Goal: Task Accomplishment & Management: Use online tool/utility

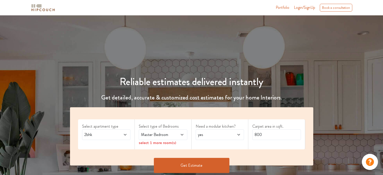
scroll to position [25, 0]
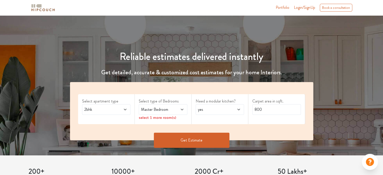
click at [122, 113] on div "2bhk" at bounding box center [106, 109] width 49 height 11
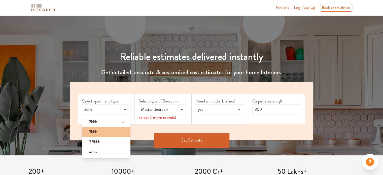
click at [95, 132] on span "3bhk" at bounding box center [93, 132] width 8 height 6
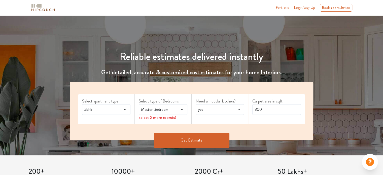
click at [159, 110] on span "Master Bedroom" at bounding box center [156, 110] width 33 height 6
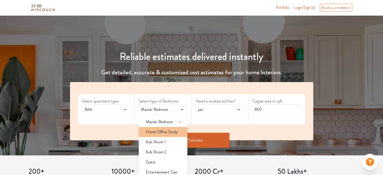
click at [175, 130] on span "Home Office Study" at bounding box center [162, 132] width 32 height 6
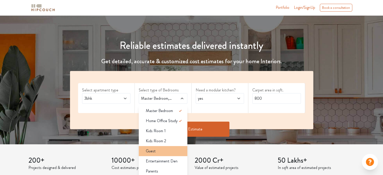
scroll to position [50, 0]
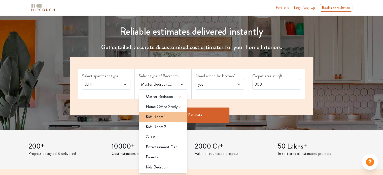
click at [168, 119] on div "Kids Room 1" at bounding box center [165, 117] width 46 height 6
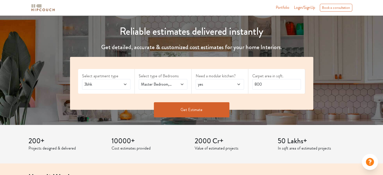
click at [173, 83] on span at bounding box center [178, 84] width 11 height 6
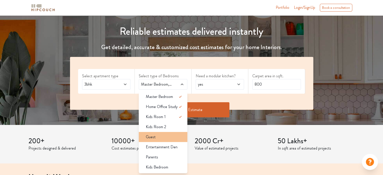
click at [167, 136] on div "Guest" at bounding box center [165, 137] width 46 height 6
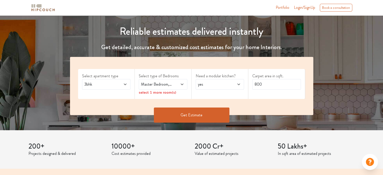
click at [179, 85] on span at bounding box center [178, 84] width 11 height 6
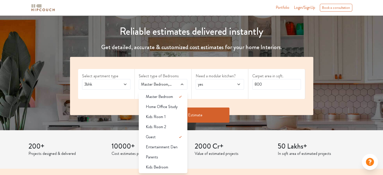
click at [173, 107] on span "Home Office Study" at bounding box center [162, 107] width 32 height 6
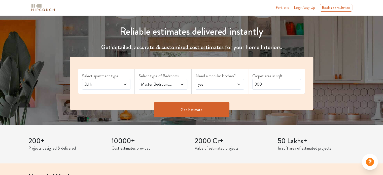
click at [177, 80] on div "Master Bedroom,Home Office Study,Guest" at bounding box center [163, 84] width 49 height 11
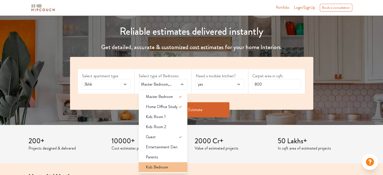
click at [169, 165] on div "Kids Bedroom" at bounding box center [165, 167] width 46 height 6
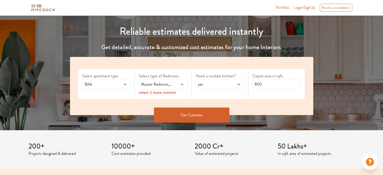
click at [179, 83] on span at bounding box center [178, 84] width 11 height 6
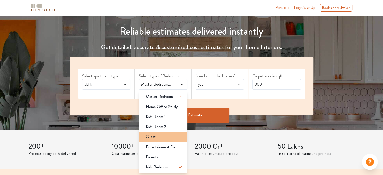
click at [169, 137] on div "Guest" at bounding box center [165, 137] width 46 height 6
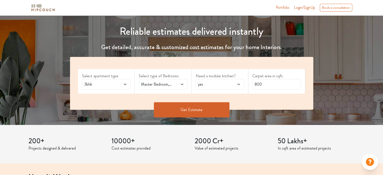
click at [211, 85] on span "yes" at bounding box center [213, 84] width 33 height 6
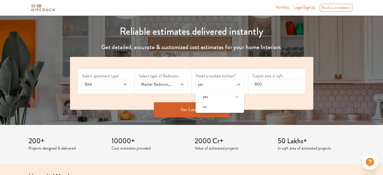
click at [226, 80] on div "yes" at bounding box center [220, 84] width 49 height 11
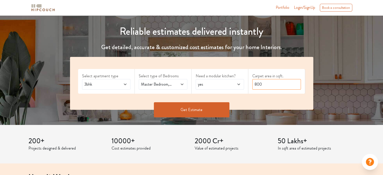
drag, startPoint x: 274, startPoint y: 86, endPoint x: 249, endPoint y: 87, distance: 25.2
click at [249, 87] on div "Carpet area in sqft. 800" at bounding box center [277, 81] width 57 height 25
type input "1500"
click at [202, 113] on button "Get Estimate" at bounding box center [192, 109] width 76 height 15
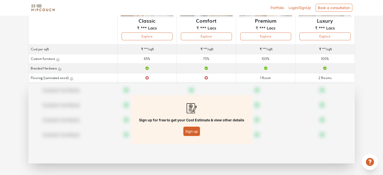
scroll to position [73, 0]
click at [191, 129] on button "Sign up" at bounding box center [192, 130] width 17 height 9
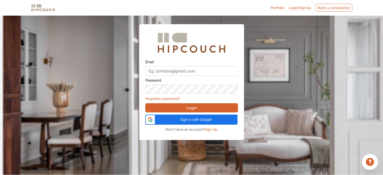
scroll to position [15, 0]
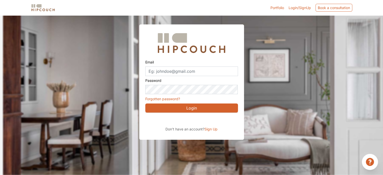
click at [212, 129] on span "Sign Up" at bounding box center [211, 129] width 13 height 4
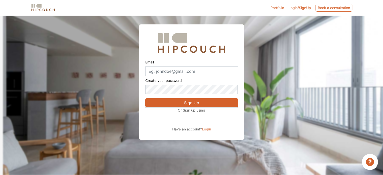
click at [199, 104] on button "Sign Up" at bounding box center [191, 102] width 93 height 9
click at [184, 67] on input "Email" at bounding box center [191, 72] width 93 height 10
click at [202, 55] on img at bounding box center [191, 43] width 73 height 25
click at [165, 73] on input "Email" at bounding box center [191, 72] width 93 height 10
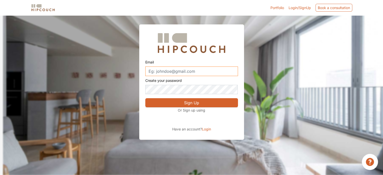
paste input "[EMAIL_ADDRESS][DOMAIN_NAME]"
type input "[EMAIL_ADDRESS][DOMAIN_NAME]"
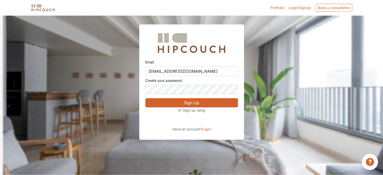
click at [187, 102] on button "Sign Up" at bounding box center [191, 102] width 93 height 9
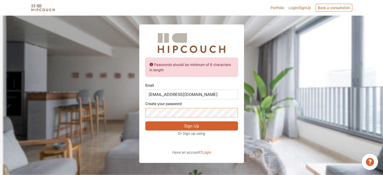
click at [137, 113] on div "Passwords should be minimum of 8 characters in length Email [EMAIL_ADDRESS][DOM…" at bounding box center [191, 81] width 383 height 163
click at [186, 123] on button "Sign Up" at bounding box center [191, 126] width 93 height 9
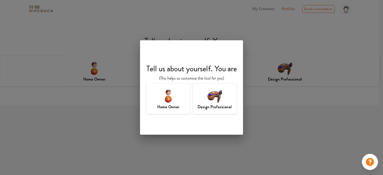
click at [226, 106] on h7 "Design Professional" at bounding box center [215, 107] width 34 height 6
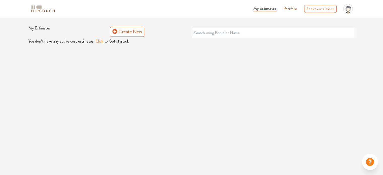
click at [96, 40] on button "Click" at bounding box center [100, 41] width 8 height 6
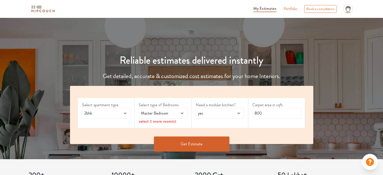
scroll to position [25, 0]
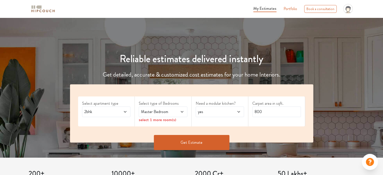
click at [110, 111] on span "2bhk" at bounding box center [99, 112] width 33 height 6
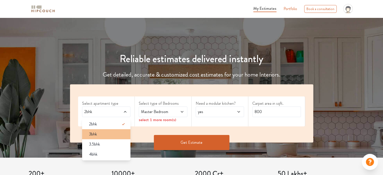
click at [101, 134] on div "3bhk" at bounding box center [108, 134] width 46 height 6
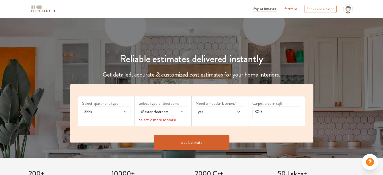
click at [166, 112] on span "Master Bedroom" at bounding box center [156, 112] width 33 height 6
click at [111, 115] on div "3bhk" at bounding box center [106, 112] width 49 height 11
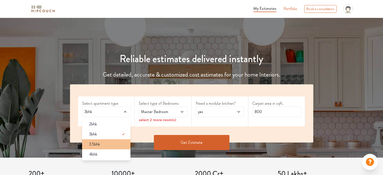
click at [101, 145] on div "3.5bhk" at bounding box center [108, 144] width 46 height 6
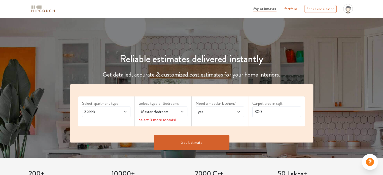
click at [154, 113] on span "Master Bedroom" at bounding box center [156, 112] width 33 height 6
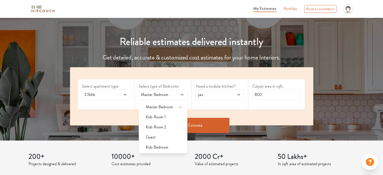
scroll to position [76, 0]
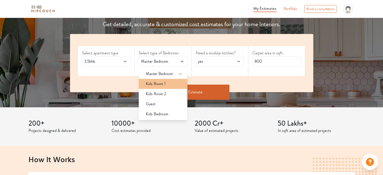
click at [168, 85] on div "Kids Room 1" at bounding box center [165, 84] width 46 height 6
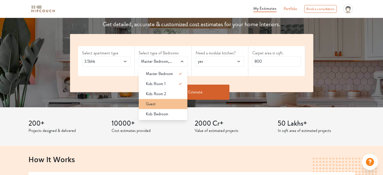
click at [162, 102] on div "Guest" at bounding box center [165, 104] width 46 height 6
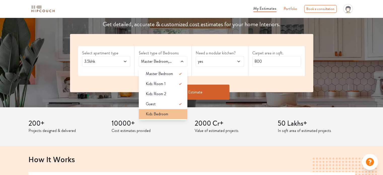
click at [167, 117] on li "Kids Bedroom" at bounding box center [163, 114] width 49 height 10
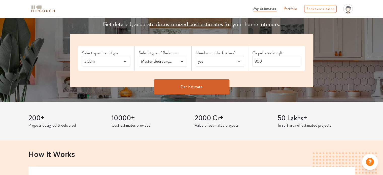
click at [127, 65] on div "3.5bhk" at bounding box center [106, 61] width 49 height 11
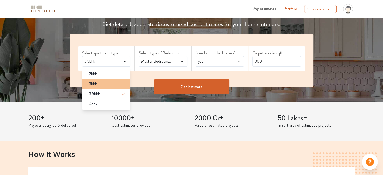
click at [98, 82] on div "3bhk" at bounding box center [108, 84] width 46 height 6
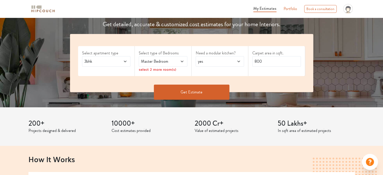
click at [162, 60] on span "Master Bedroom" at bounding box center [156, 61] width 33 height 6
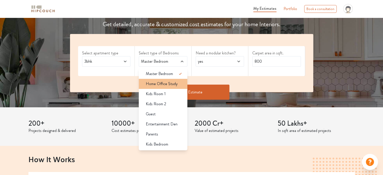
click at [173, 82] on span "Home Office Study" at bounding box center [162, 84] width 32 height 6
click at [173, 83] on span "Home Office Study" at bounding box center [162, 84] width 32 height 6
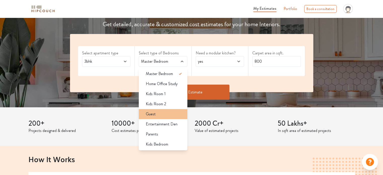
click at [164, 114] on div "Guest" at bounding box center [165, 114] width 46 height 6
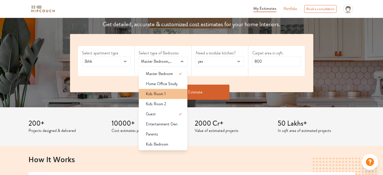
click at [167, 96] on div "Kids Room 1" at bounding box center [165, 94] width 46 height 6
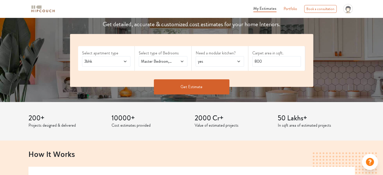
click at [164, 64] on div "Master Bedroom,Kids Room 1,Guest" at bounding box center [163, 61] width 49 height 11
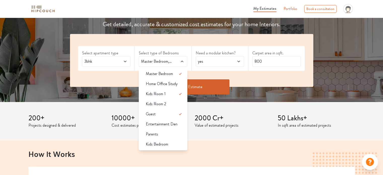
click at [164, 145] on span "Kids Bedroom" at bounding box center [157, 144] width 22 height 6
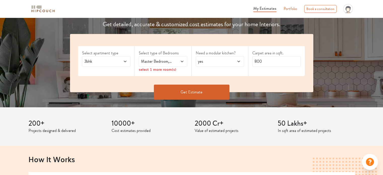
click at [175, 62] on span at bounding box center [178, 61] width 11 height 6
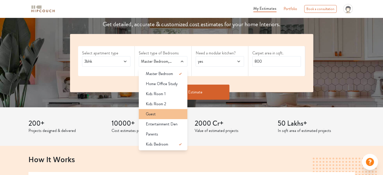
click at [169, 111] on div "Guest" at bounding box center [165, 114] width 46 height 6
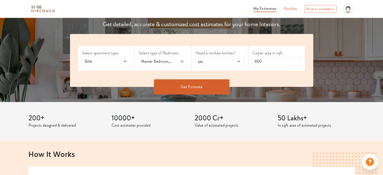
click at [180, 64] on span at bounding box center [178, 61] width 11 height 6
click at [209, 60] on span "yes" at bounding box center [213, 61] width 33 height 6
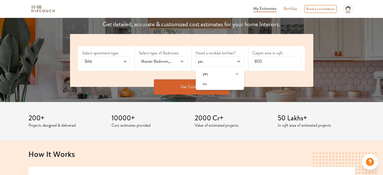
click at [222, 62] on span "yes" at bounding box center [213, 61] width 33 height 6
click at [277, 65] on input "800" at bounding box center [277, 61] width 49 height 11
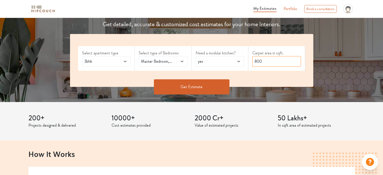
drag, startPoint x: 275, startPoint y: 65, endPoint x: 241, endPoint y: 65, distance: 34.3
click at [241, 65] on div "Select apartment type 3bhk Select type of Bedrooms Master Bedroom,Guest,Kids Be…" at bounding box center [192, 60] width 244 height 53
type input "1500"
click at [209, 86] on button "Get Estimate" at bounding box center [192, 86] width 76 height 15
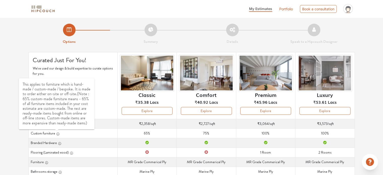
click at [58, 134] on icon "button" at bounding box center [58, 134] width 4 height 4
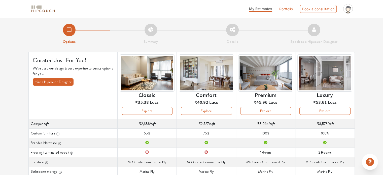
click at [78, 132] on th "Custom furniture" at bounding box center [72, 134] width 89 height 10
click at [215, 135] on td "Custom furniture 75%" at bounding box center [206, 134] width 59 height 10
click at [210, 135] on td "Custom furniture 75%" at bounding box center [206, 134] width 59 height 10
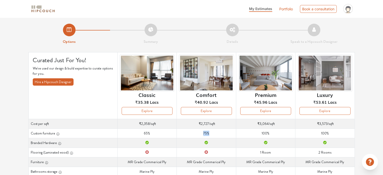
click at [210, 135] on td "Custom furniture 75%" at bounding box center [206, 134] width 59 height 10
click at [224, 135] on td "Custom furniture 75%" at bounding box center [206, 134] width 59 height 10
click at [217, 135] on td "Custom furniture 75%" at bounding box center [206, 134] width 59 height 10
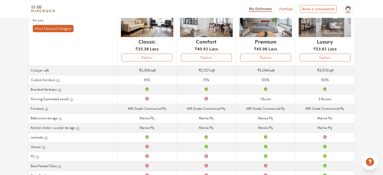
scroll to position [68, 0]
